Goal: Task Accomplishment & Management: Use online tool/utility

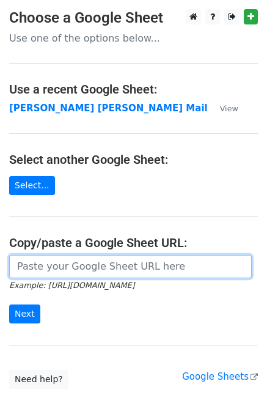
click at [40, 270] on input "url" at bounding box center [130, 266] width 243 height 23
type input "https://docs.google.com/spreadsheets/d/1zUKhxjrhozHMhydIMYEveZTpRvy8Oh7onxeYEfa…"
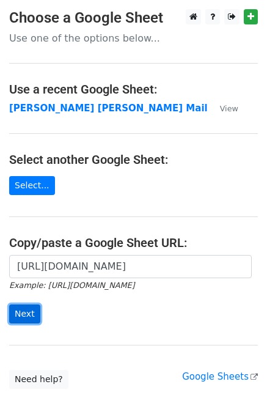
click at [28, 311] on input "Next" at bounding box center [24, 314] width 31 height 19
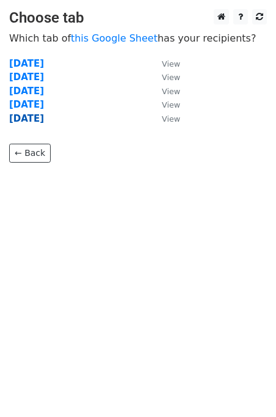
click at [31, 120] on strong "[DATE]" at bounding box center [26, 118] width 35 height 11
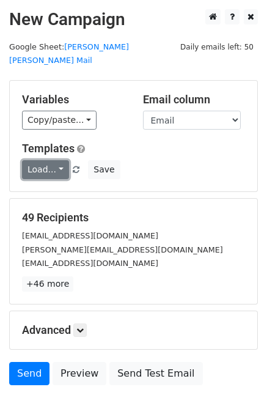
click at [43, 160] on link "Load..." at bounding box center [45, 169] width 47 height 19
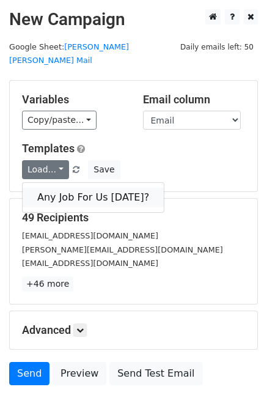
click at [56, 188] on link "Any Job For Us Today?" at bounding box center [93, 198] width 141 height 20
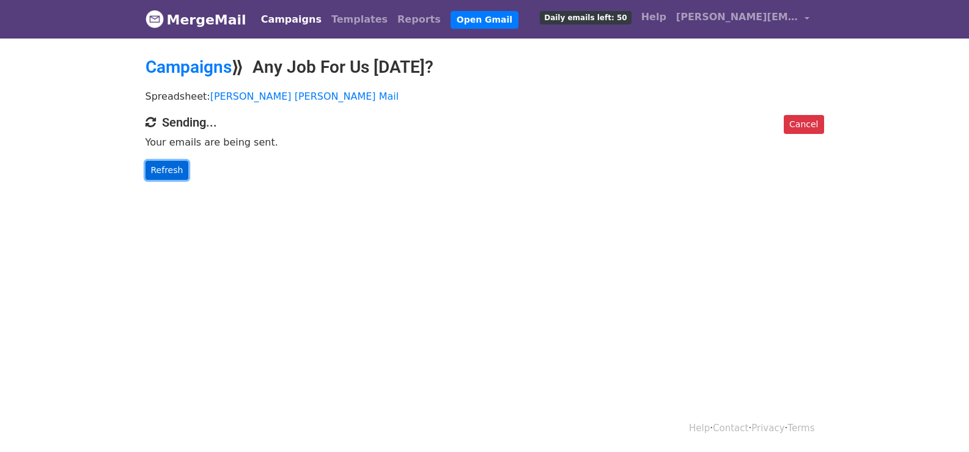
click at [173, 172] on link "Refresh" at bounding box center [167, 170] width 43 height 19
